Goal: Information Seeking & Learning: Learn about a topic

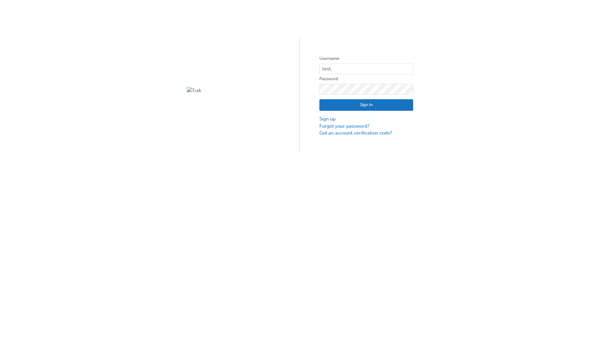
type input "test.e2e.user14"
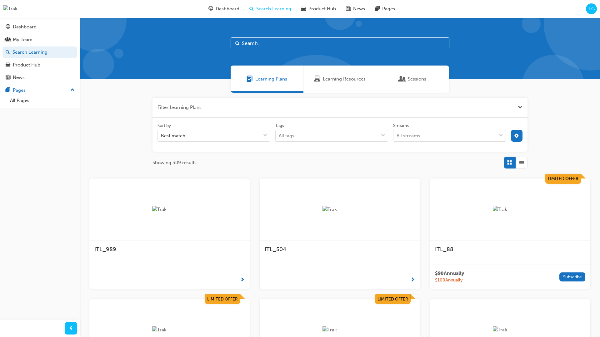
scroll to position [112, 0]
